Goal: Find specific page/section: Find specific page/section

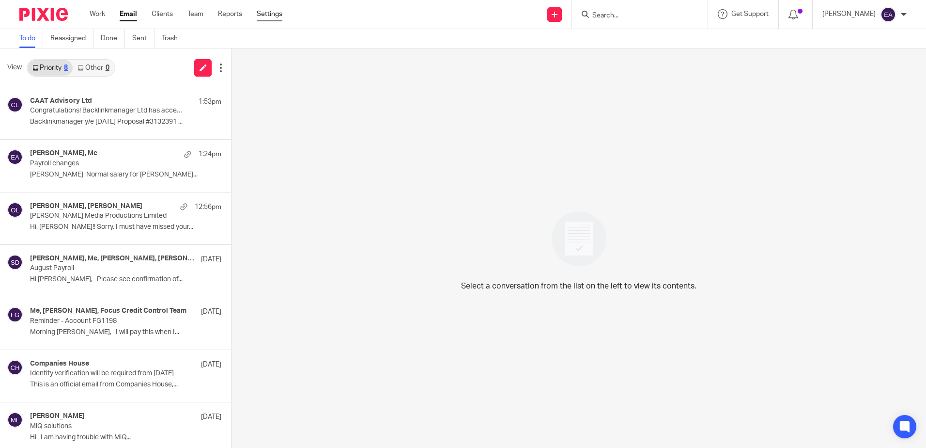
click at [270, 12] on link "Settings" at bounding box center [270, 14] width 26 height 10
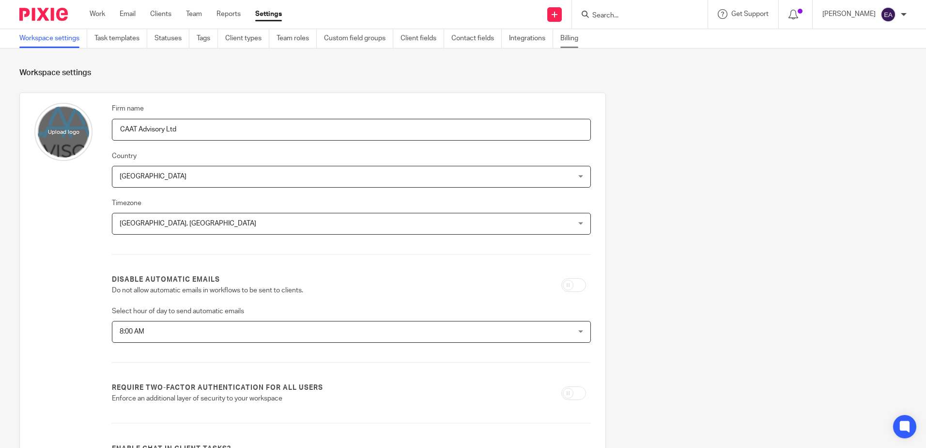
click at [574, 34] on link "Billing" at bounding box center [572, 38] width 25 height 19
click at [117, 36] on link "Task templates" at bounding box center [120, 38] width 53 height 19
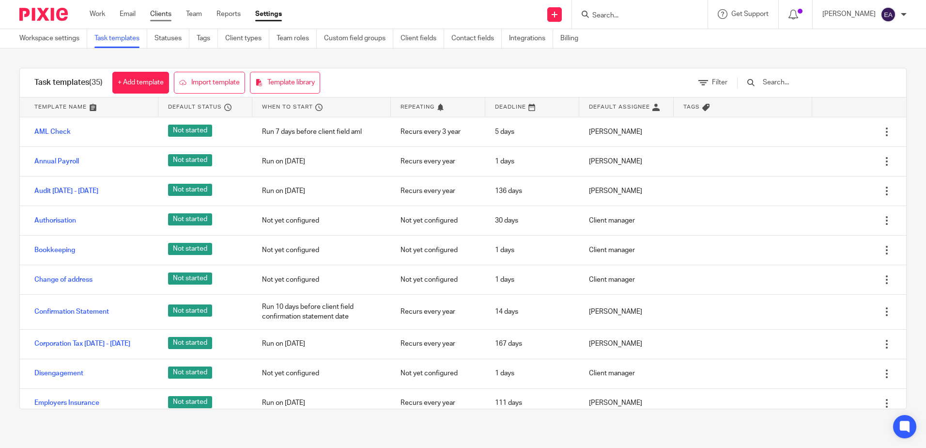
click at [170, 13] on link "Clients" at bounding box center [160, 14] width 21 height 10
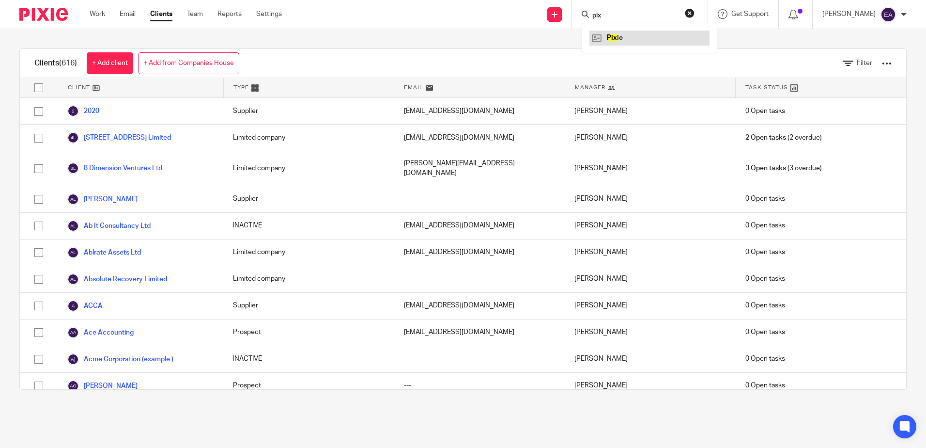
type input "pix"
click at [640, 33] on link at bounding box center [649, 38] width 120 height 15
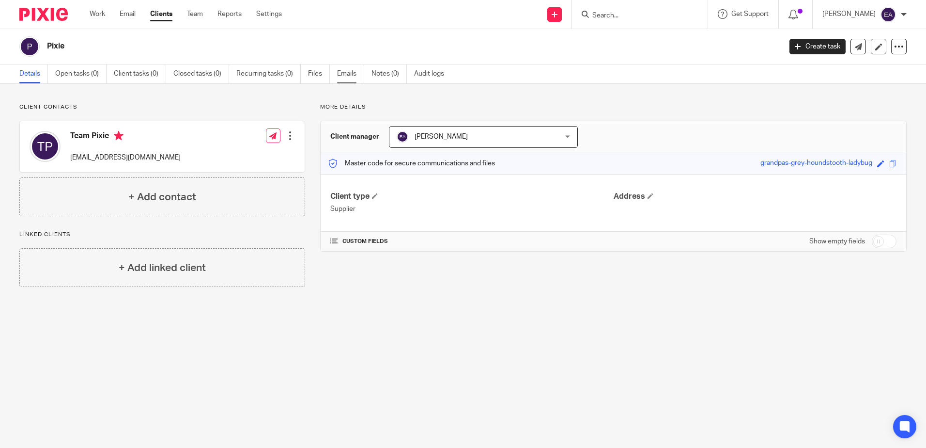
click at [342, 68] on link "Emails" at bounding box center [350, 73] width 27 height 19
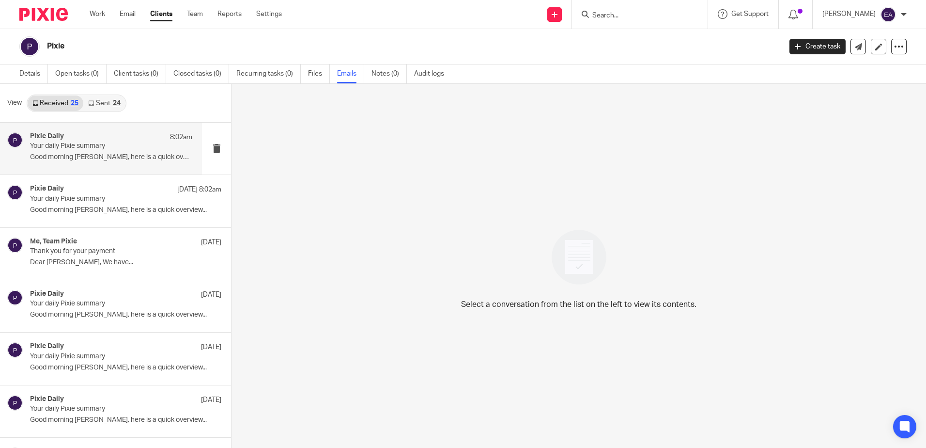
click at [106, 140] on div "Pixie Daily 8:02am" at bounding box center [111, 137] width 162 height 10
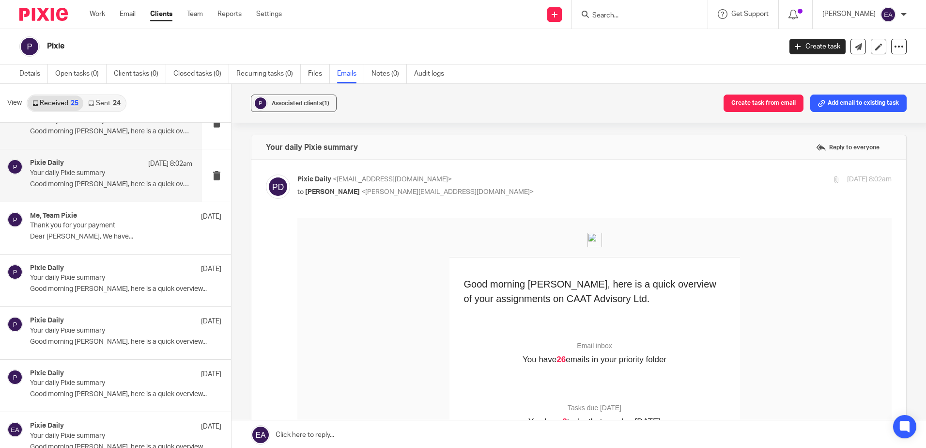
scroll to position [48, 0]
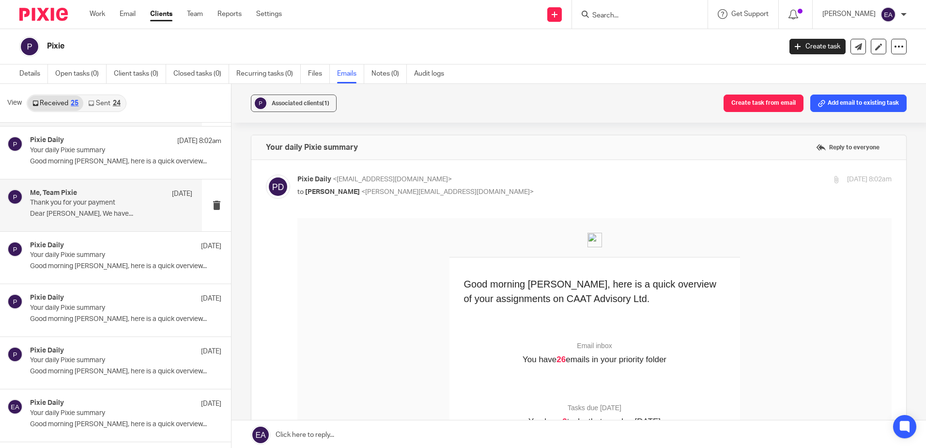
click at [126, 208] on div "Me, Team Pixie 22 Aug Thank you for your payment Dear Elaine, We have..." at bounding box center [111, 205] width 162 height 32
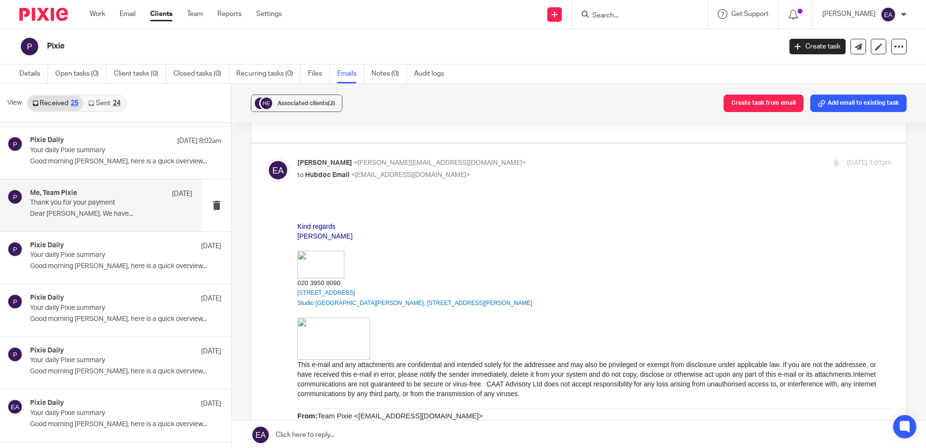
scroll to position [0, 0]
